Goal: Information Seeking & Learning: Learn about a topic

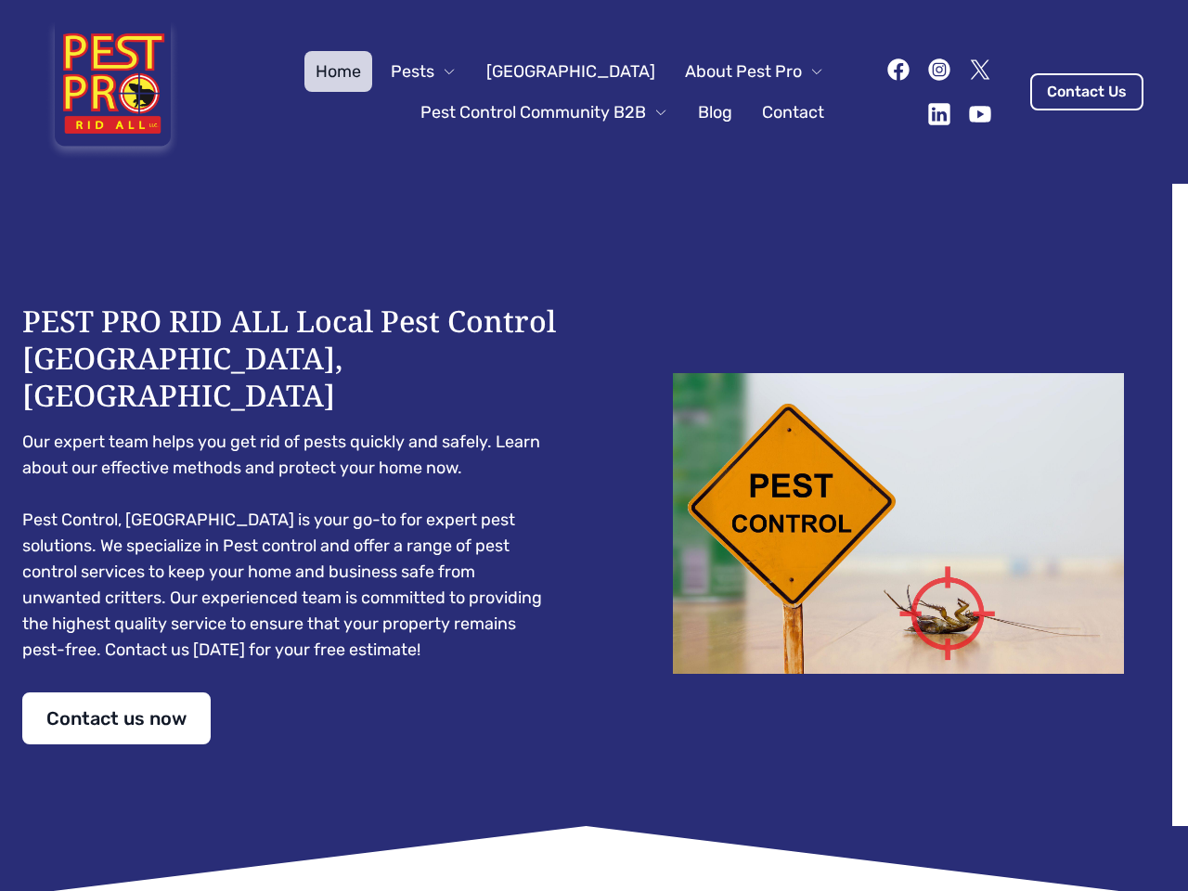
click at [594, 445] on div "PEST PRO RID ALL Local Pest Control [GEOGRAPHIC_DATA], [GEOGRAPHIC_DATA] Our ex…" at bounding box center [593, 524] width 1143 height 442
click at [434, 71] on span "Pests" at bounding box center [413, 71] width 44 height 26
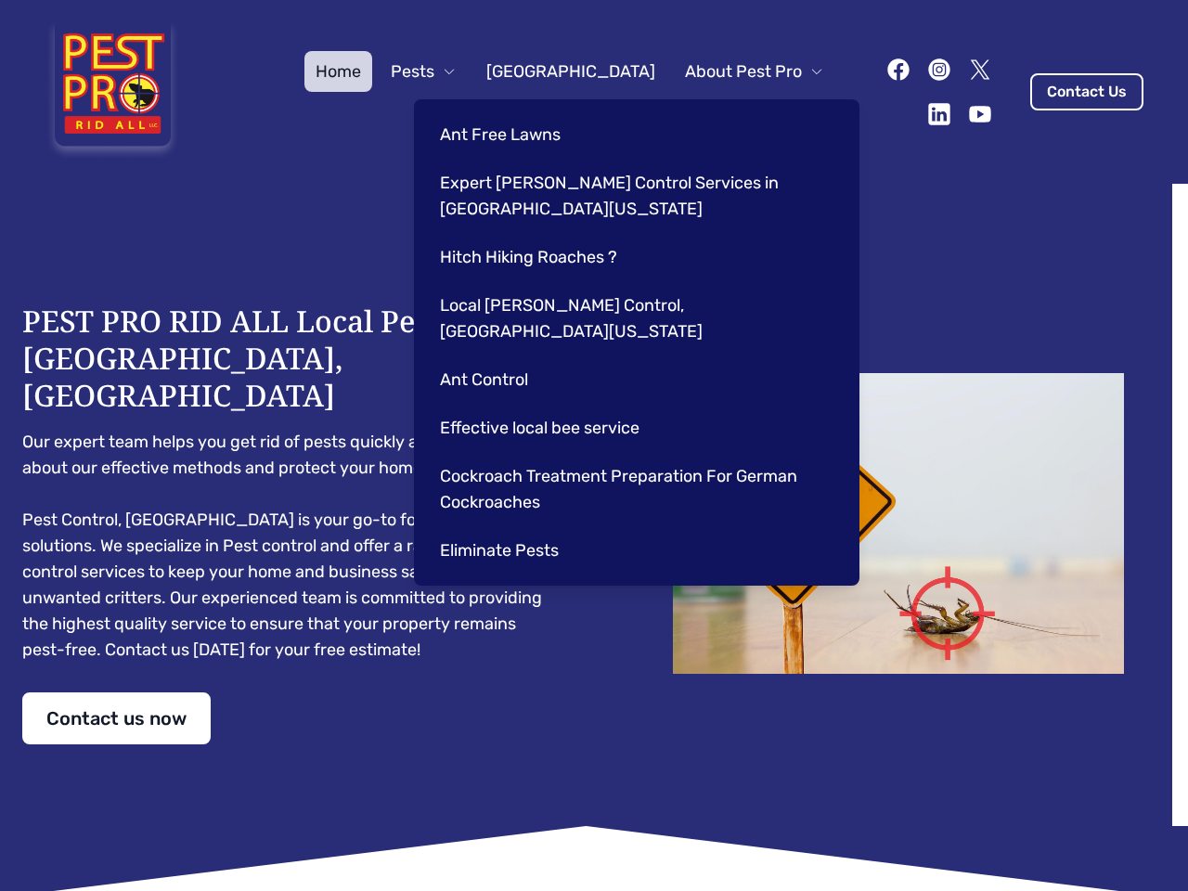
click at [735, 71] on span "About Pest Pro" at bounding box center [743, 71] width 117 height 26
click at [525, 112] on div "Ant Free Lawns Expert [PERSON_NAME] Control Services in [GEOGRAPHIC_DATA] [US_S…" at bounding box center [636, 342] width 445 height 486
